Goal: Find contact information

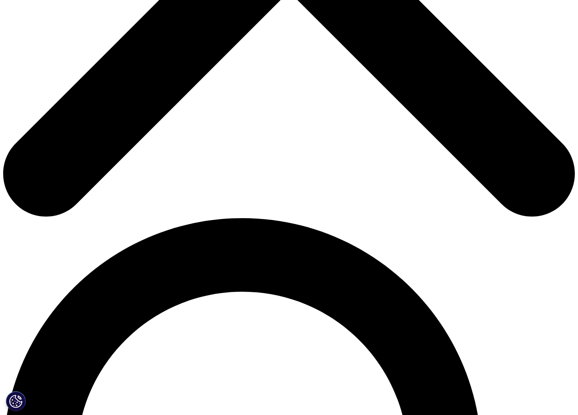
scroll to position [367, 0]
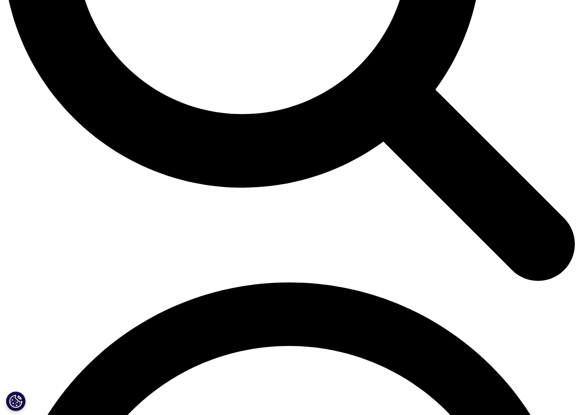
scroll to position [874, 0]
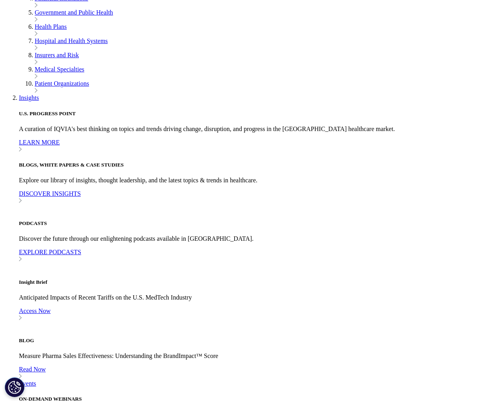
scroll to position [1697, 0]
